Goal: Navigation & Orientation: Find specific page/section

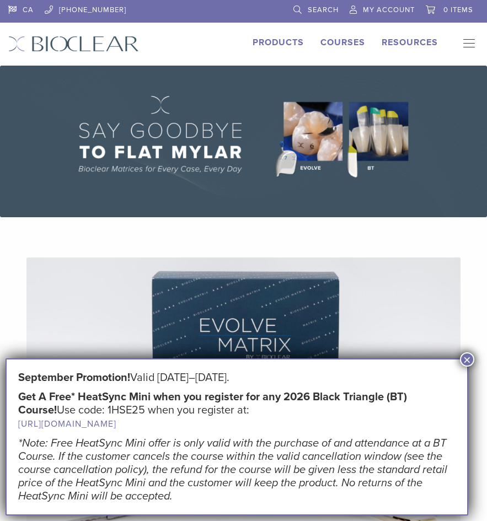
click at [469, 359] on button "×" at bounding box center [467, 360] width 14 height 14
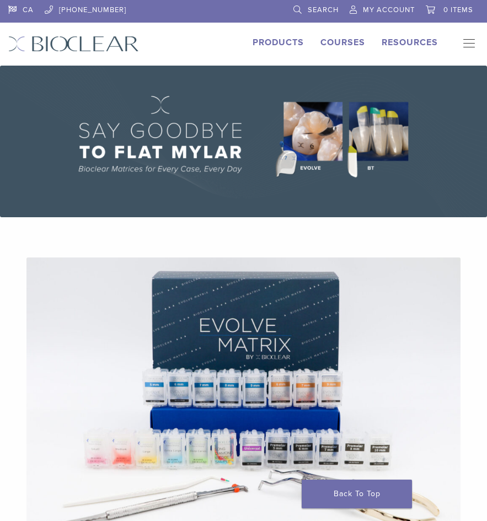
click at [274, 45] on link "Products" at bounding box center [278, 42] width 51 height 11
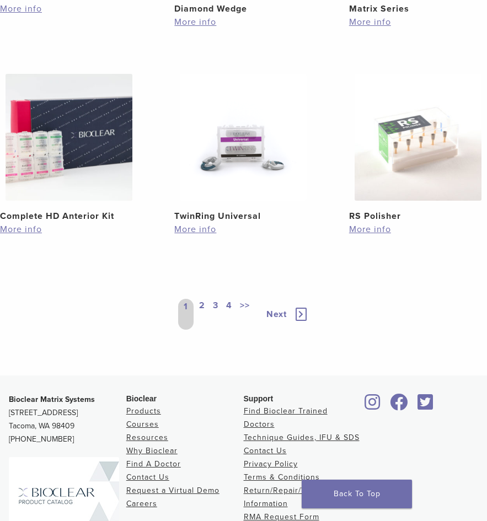
scroll to position [1214, 0]
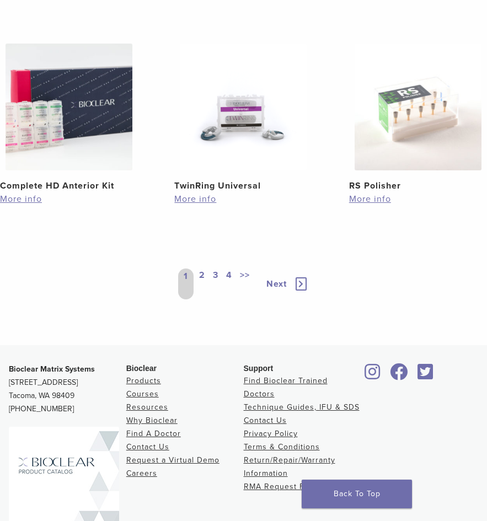
click at [200, 276] on link "2" at bounding box center [202, 284] width 10 height 31
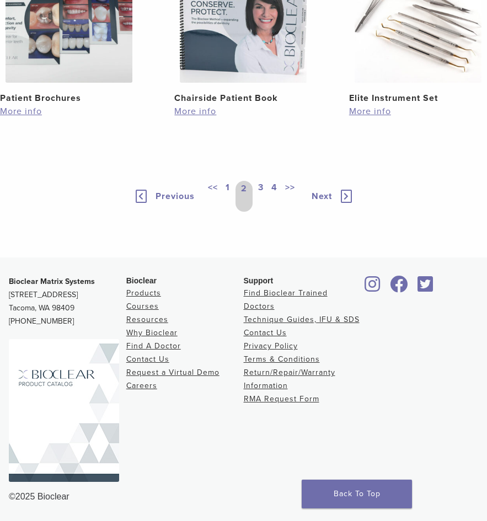
scroll to position [1315, 0]
click at [261, 189] on link "3" at bounding box center [261, 196] width 10 height 31
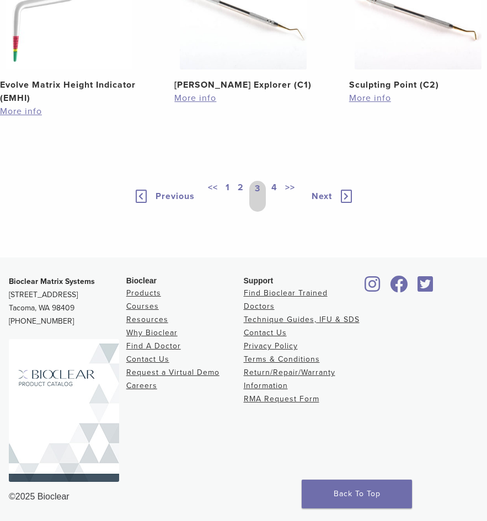
scroll to position [1301, 0]
click at [272, 194] on link "4" at bounding box center [274, 196] width 10 height 31
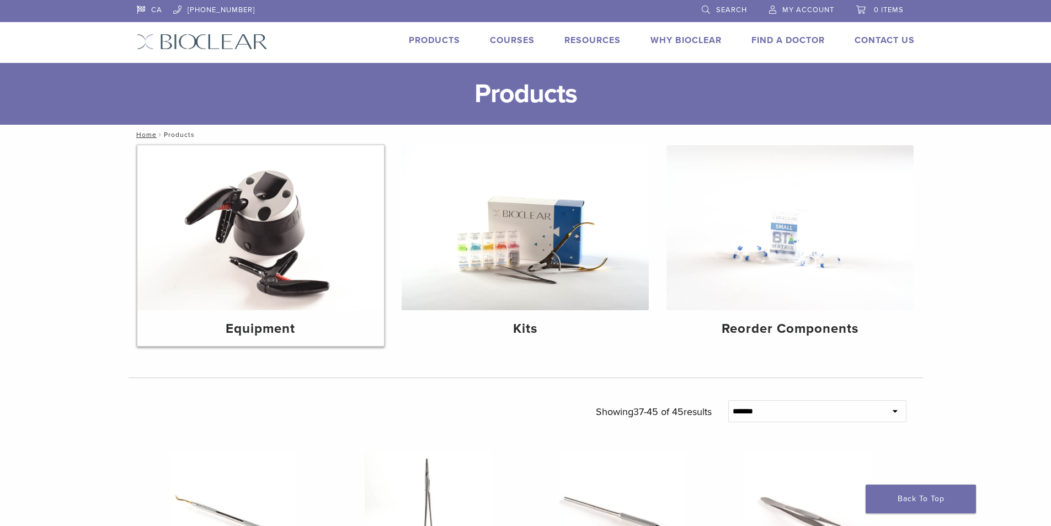
click at [269, 295] on img at bounding box center [260, 227] width 247 height 165
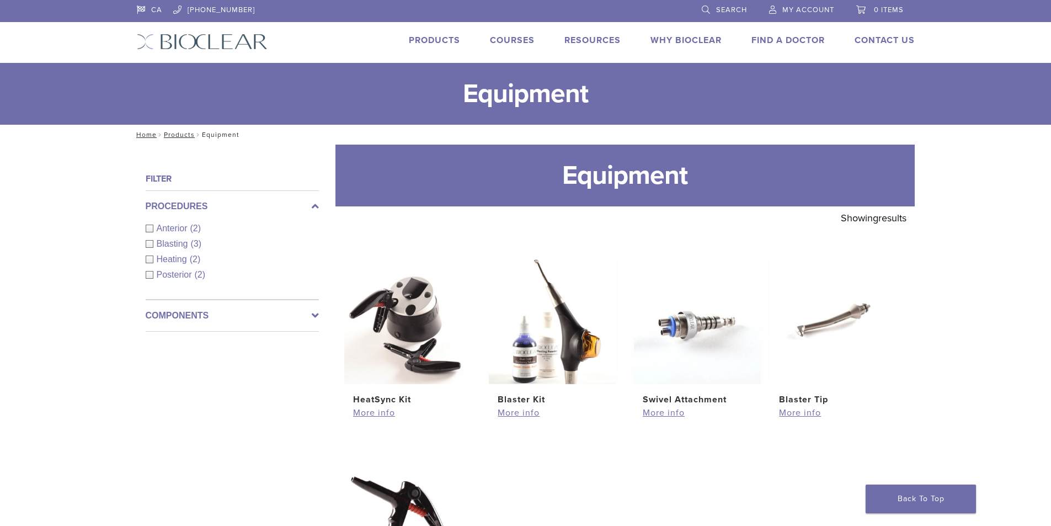
click at [312, 312] on icon at bounding box center [315, 315] width 7 height 13
click at [433, 40] on link "Products" at bounding box center [434, 40] width 51 height 11
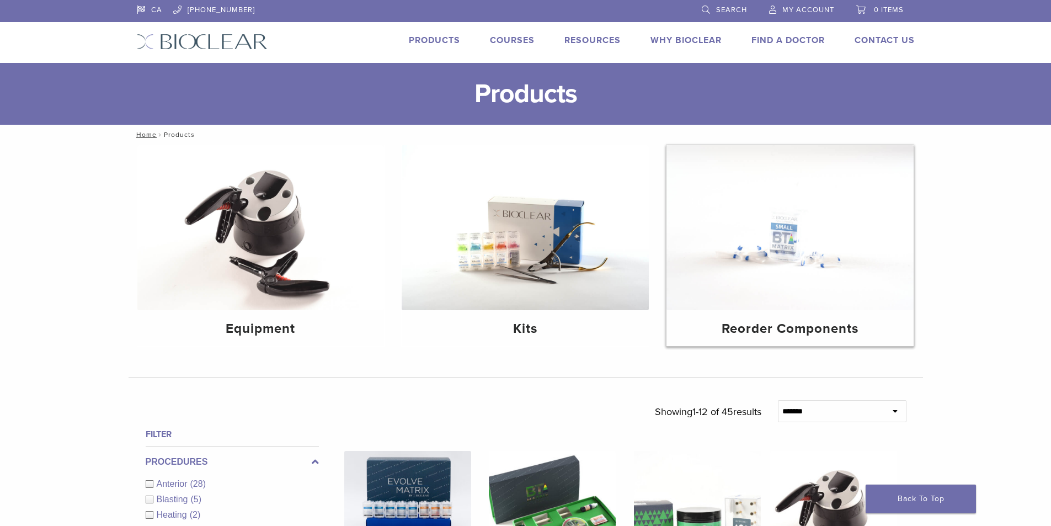
click at [798, 286] on img at bounding box center [789, 227] width 247 height 165
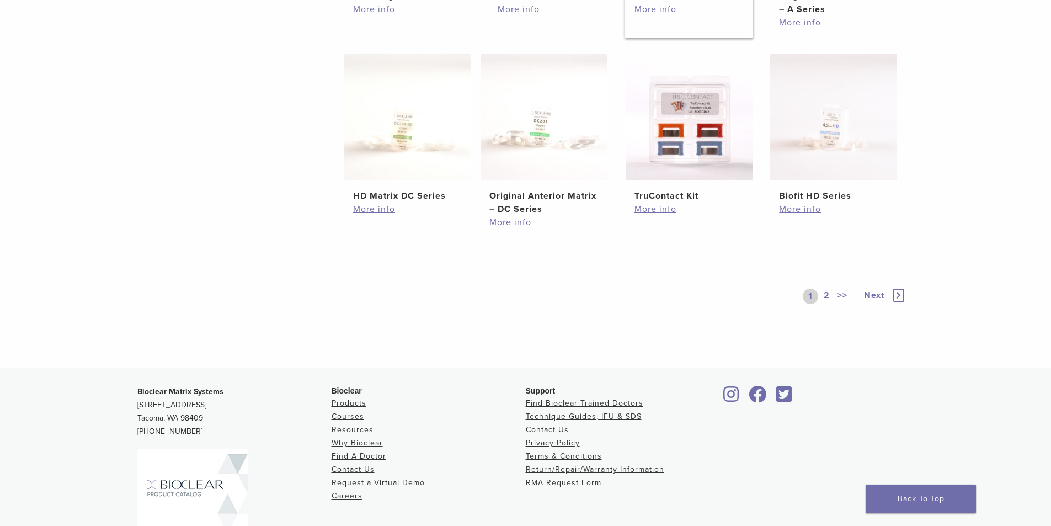
scroll to position [607, 0]
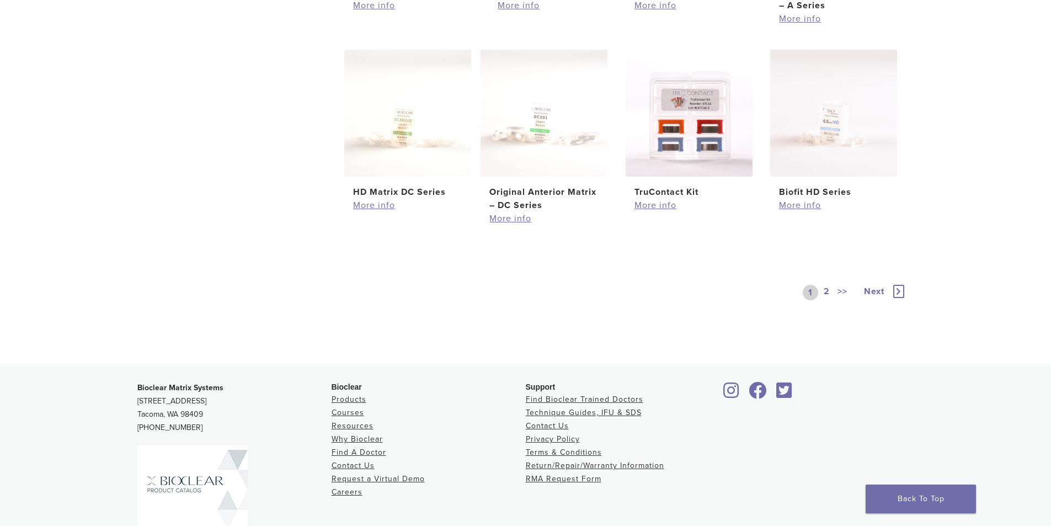
click at [829, 291] on link "2" at bounding box center [826, 292] width 10 height 15
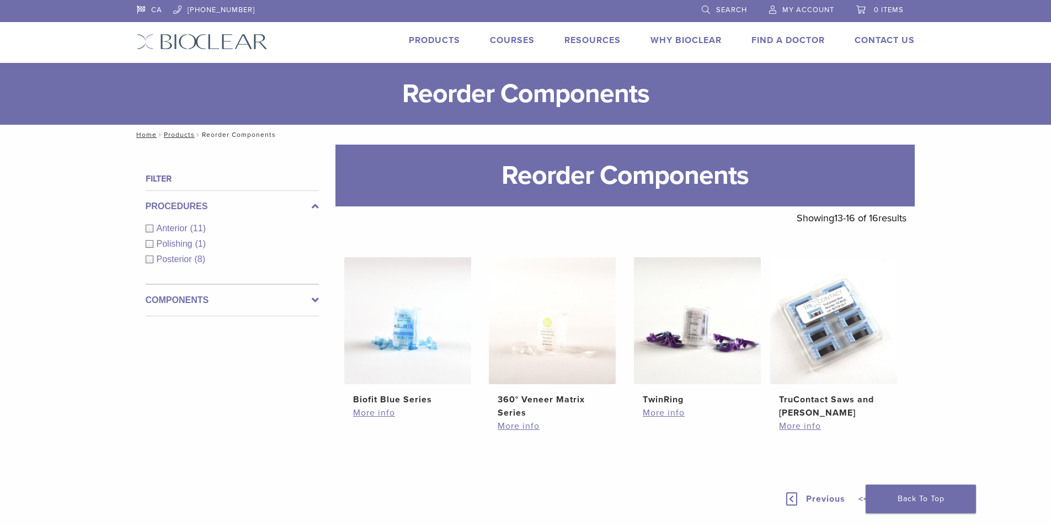
click at [438, 35] on link "Products" at bounding box center [434, 40] width 51 height 11
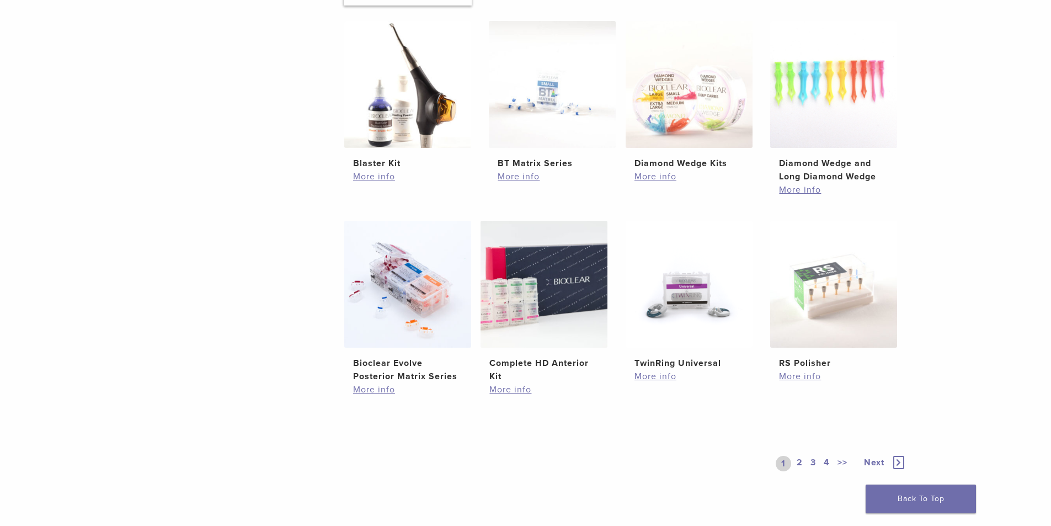
scroll to position [662, 0]
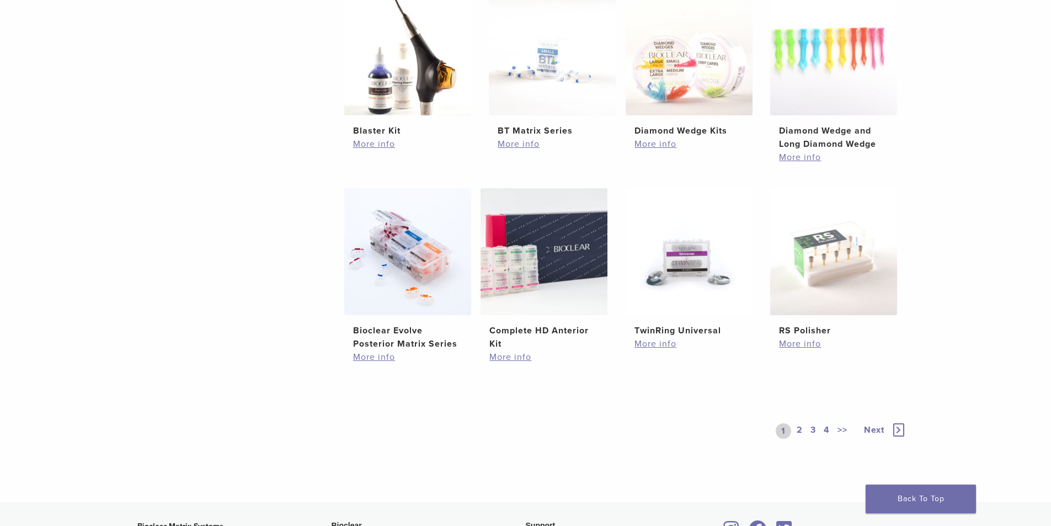
click at [801, 430] on link "2" at bounding box center [799, 430] width 10 height 15
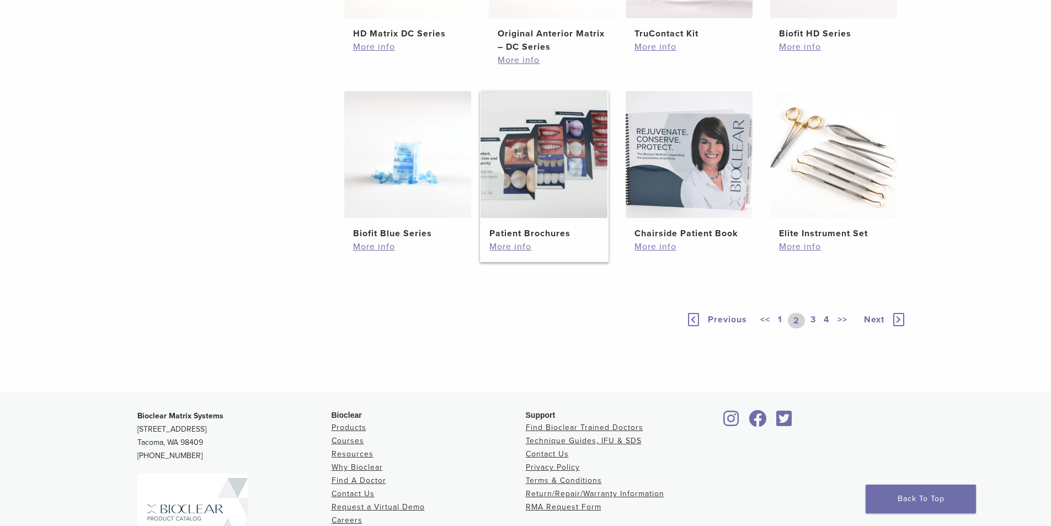
scroll to position [889, 0]
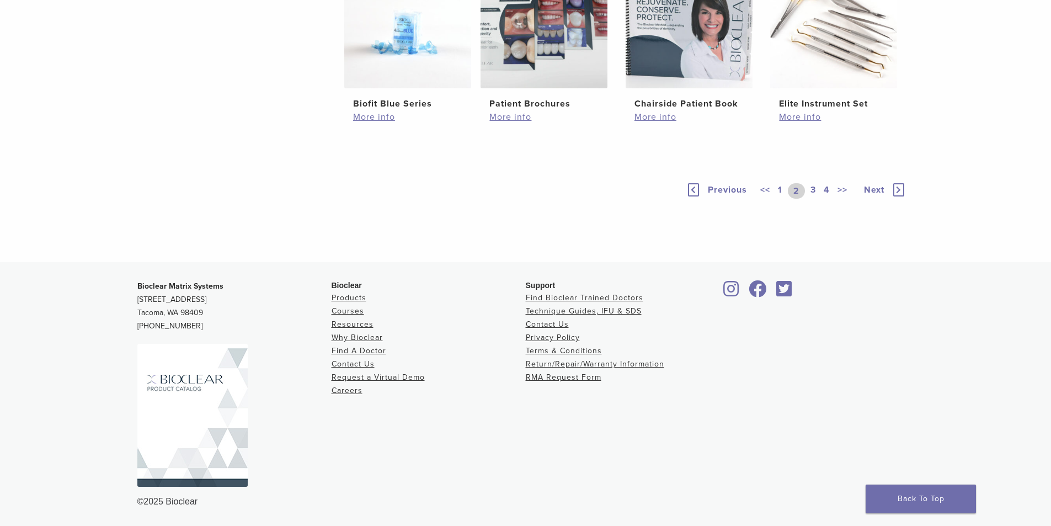
click at [816, 193] on link "3" at bounding box center [813, 190] width 10 height 15
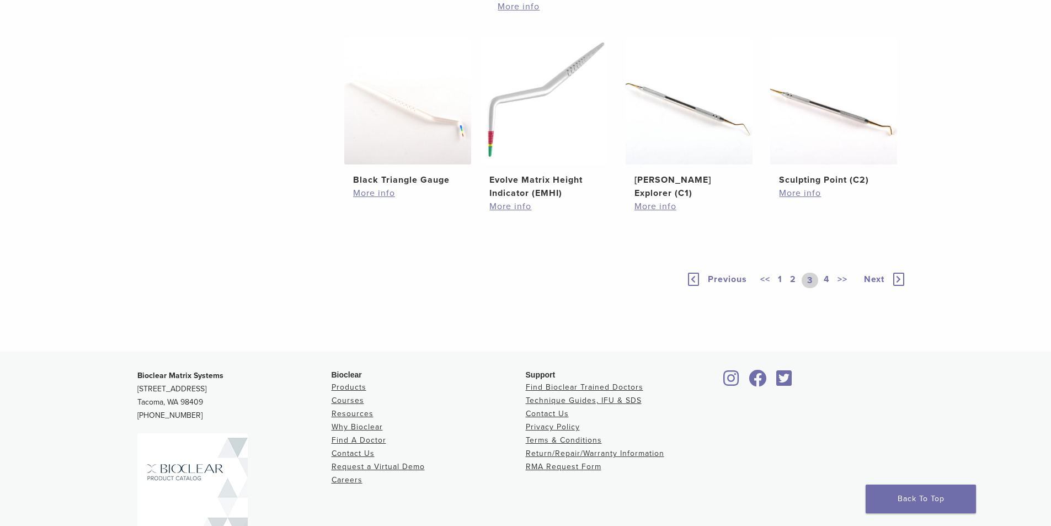
scroll to position [834, 0]
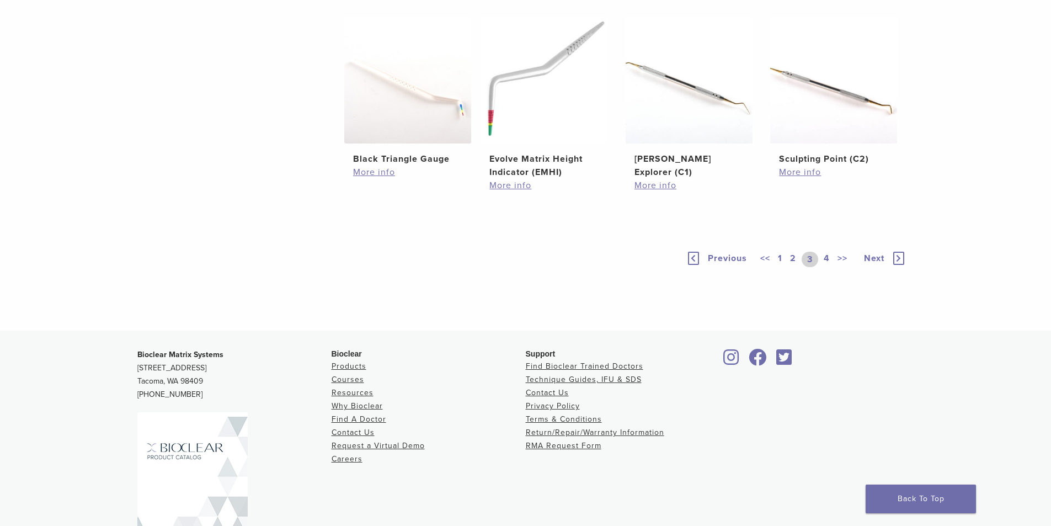
click at [825, 258] on link "4" at bounding box center [826, 259] width 10 height 15
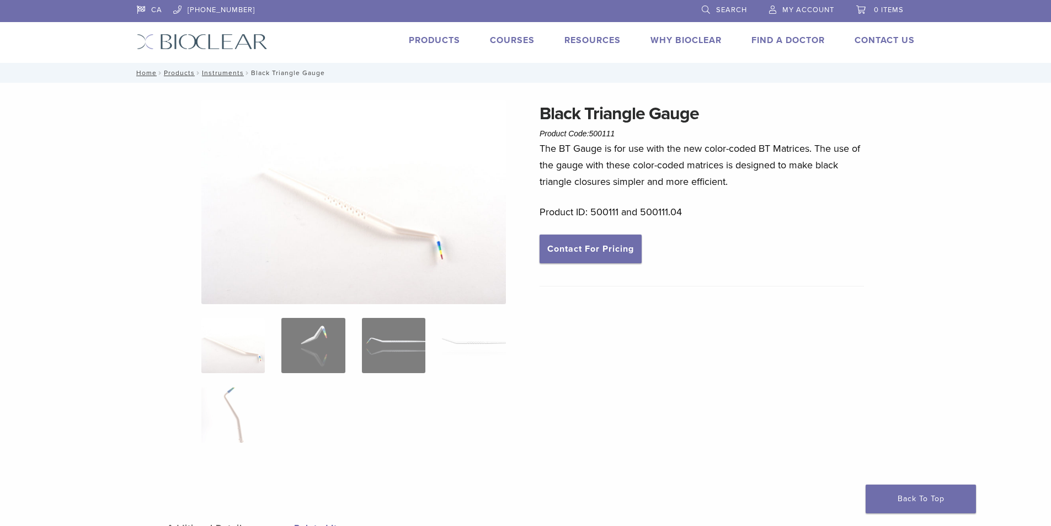
click at [421, 42] on link "Products" at bounding box center [434, 40] width 51 height 11
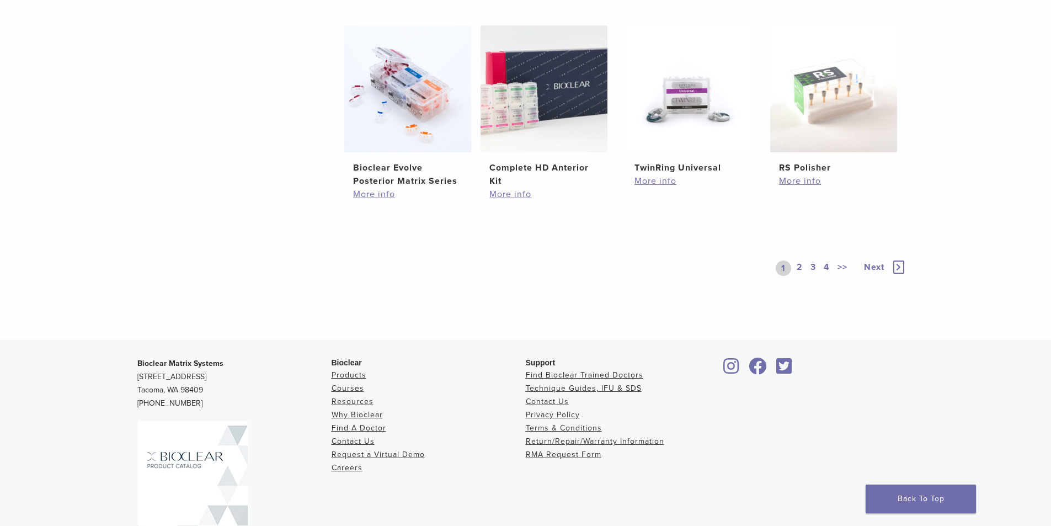
scroll to position [828, 0]
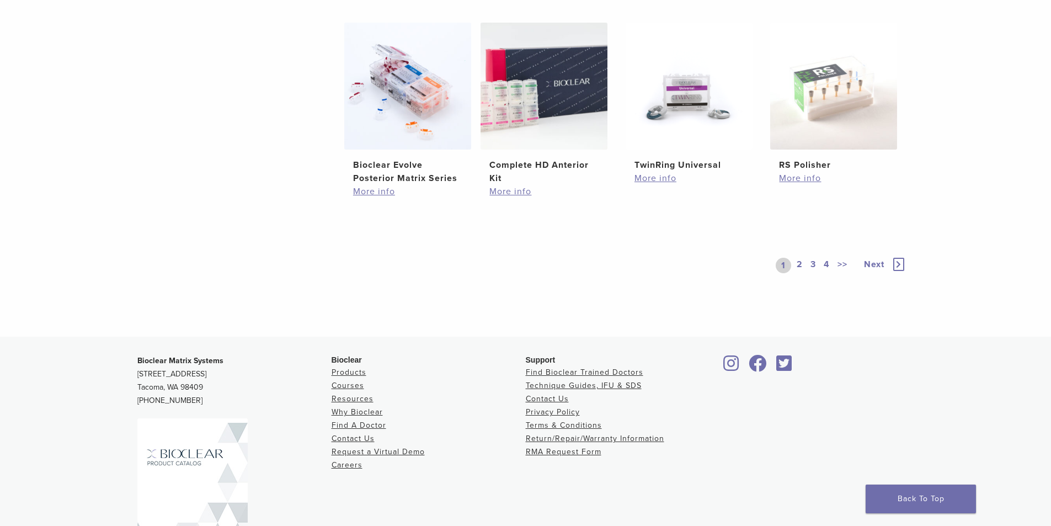
click at [799, 266] on link "2" at bounding box center [799, 265] width 10 height 15
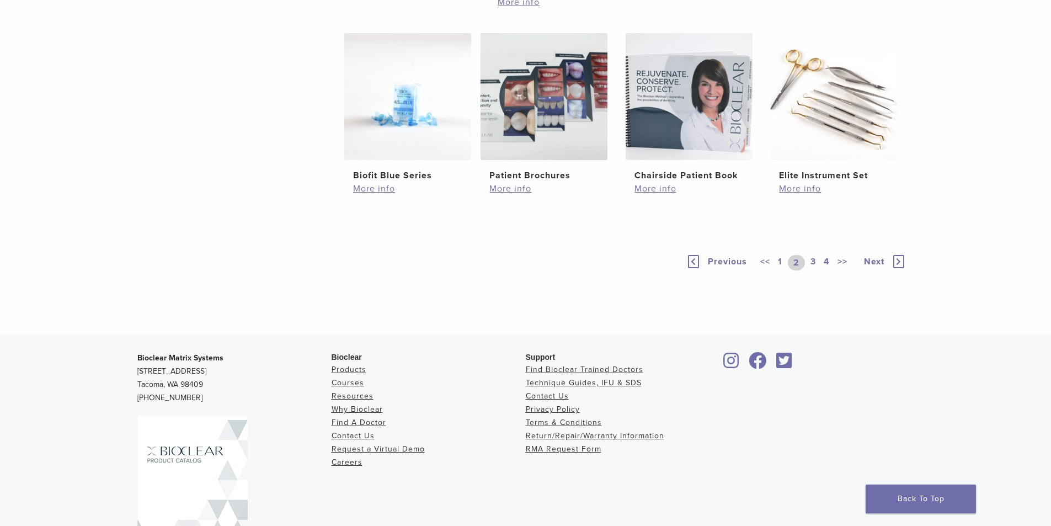
scroll to position [828, 0]
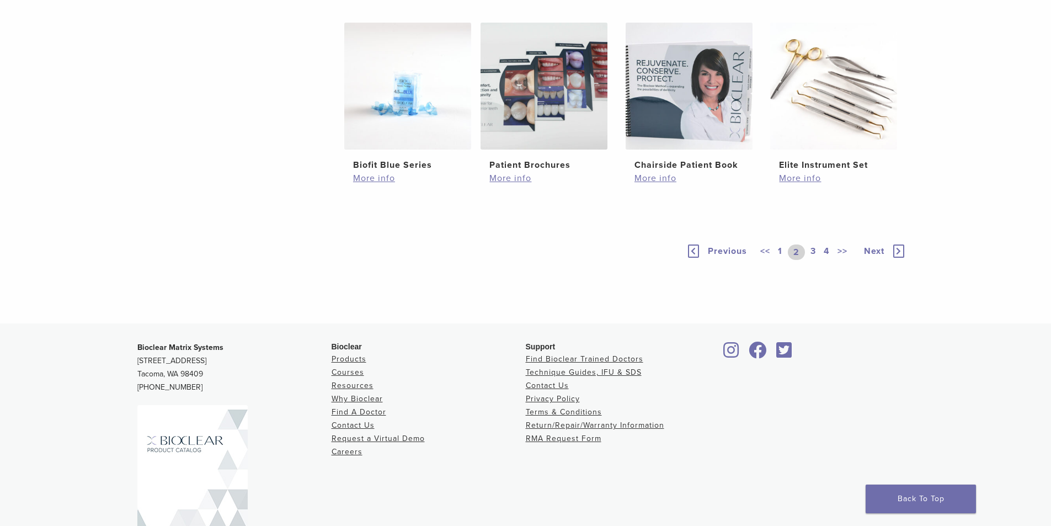
click at [812, 254] on link "3" at bounding box center [813, 251] width 10 height 15
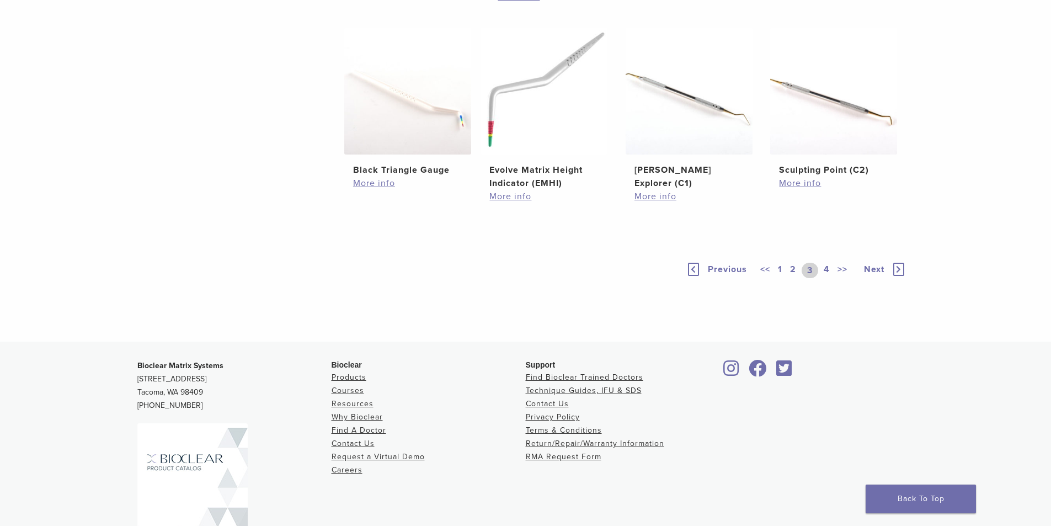
scroll to position [828, 0]
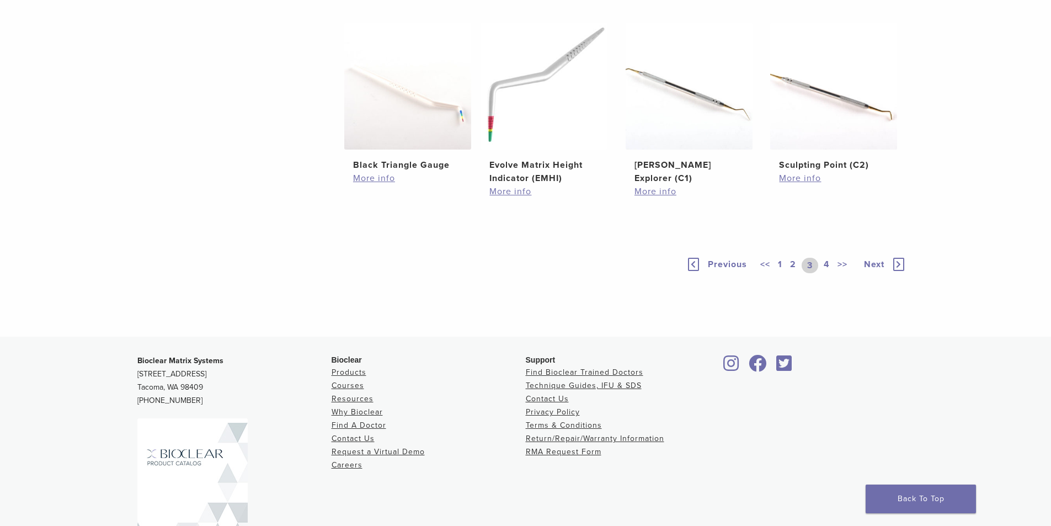
click at [828, 265] on link "4" at bounding box center [826, 265] width 10 height 15
